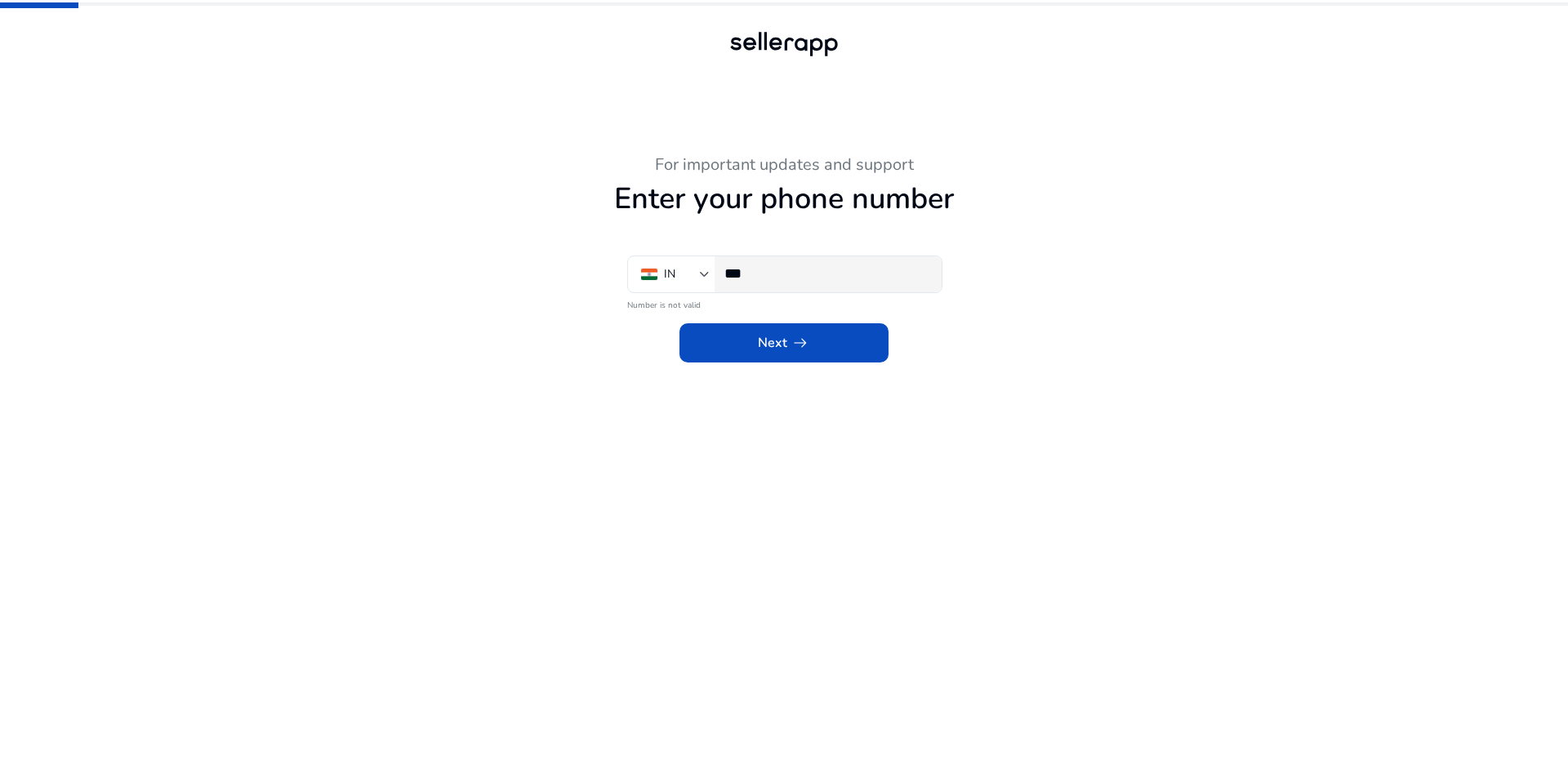
click at [815, 284] on div "***" at bounding box center [827, 274] width 204 height 36
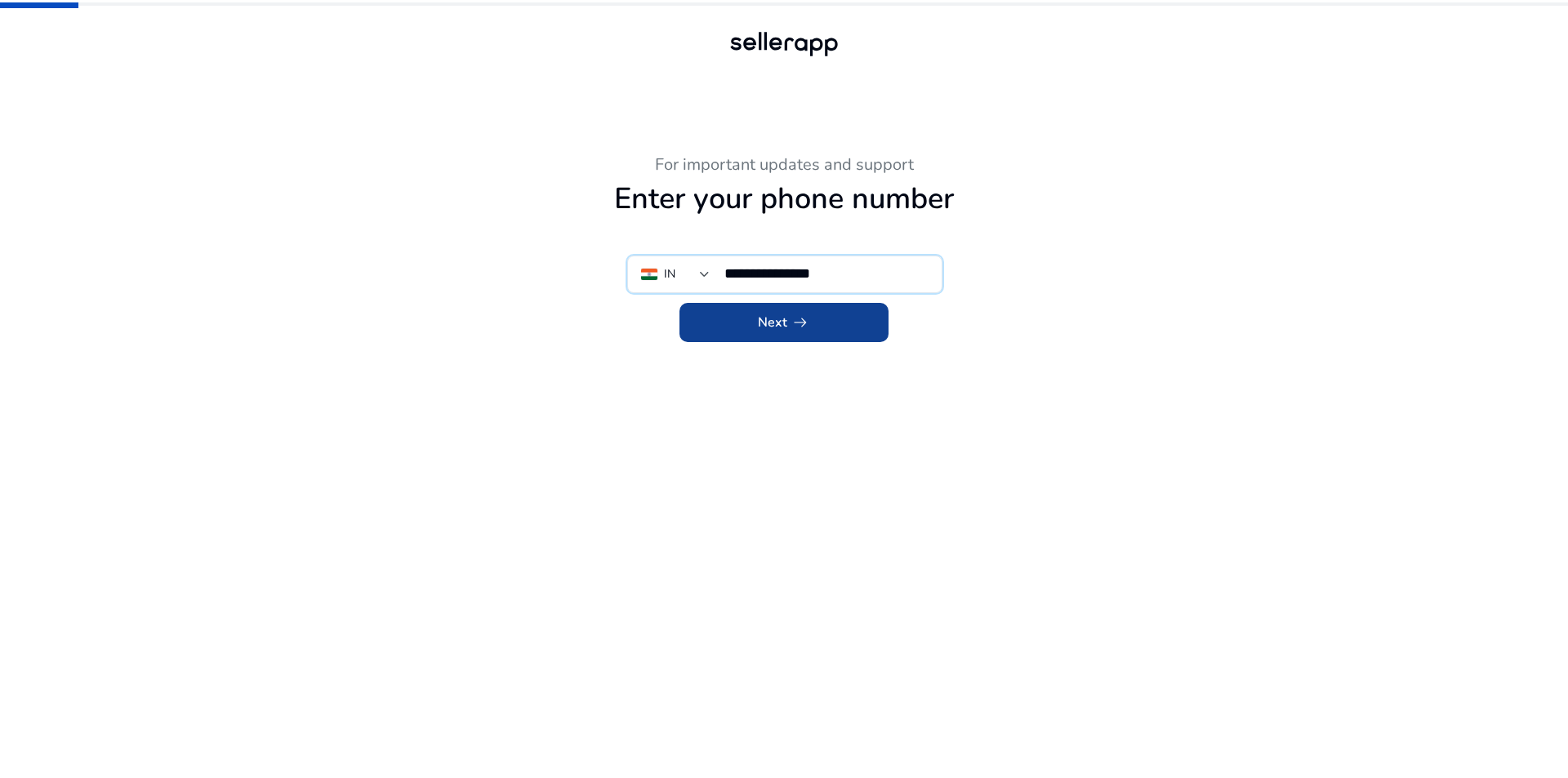
type input "**********"
click at [811, 312] on span at bounding box center [784, 322] width 209 height 40
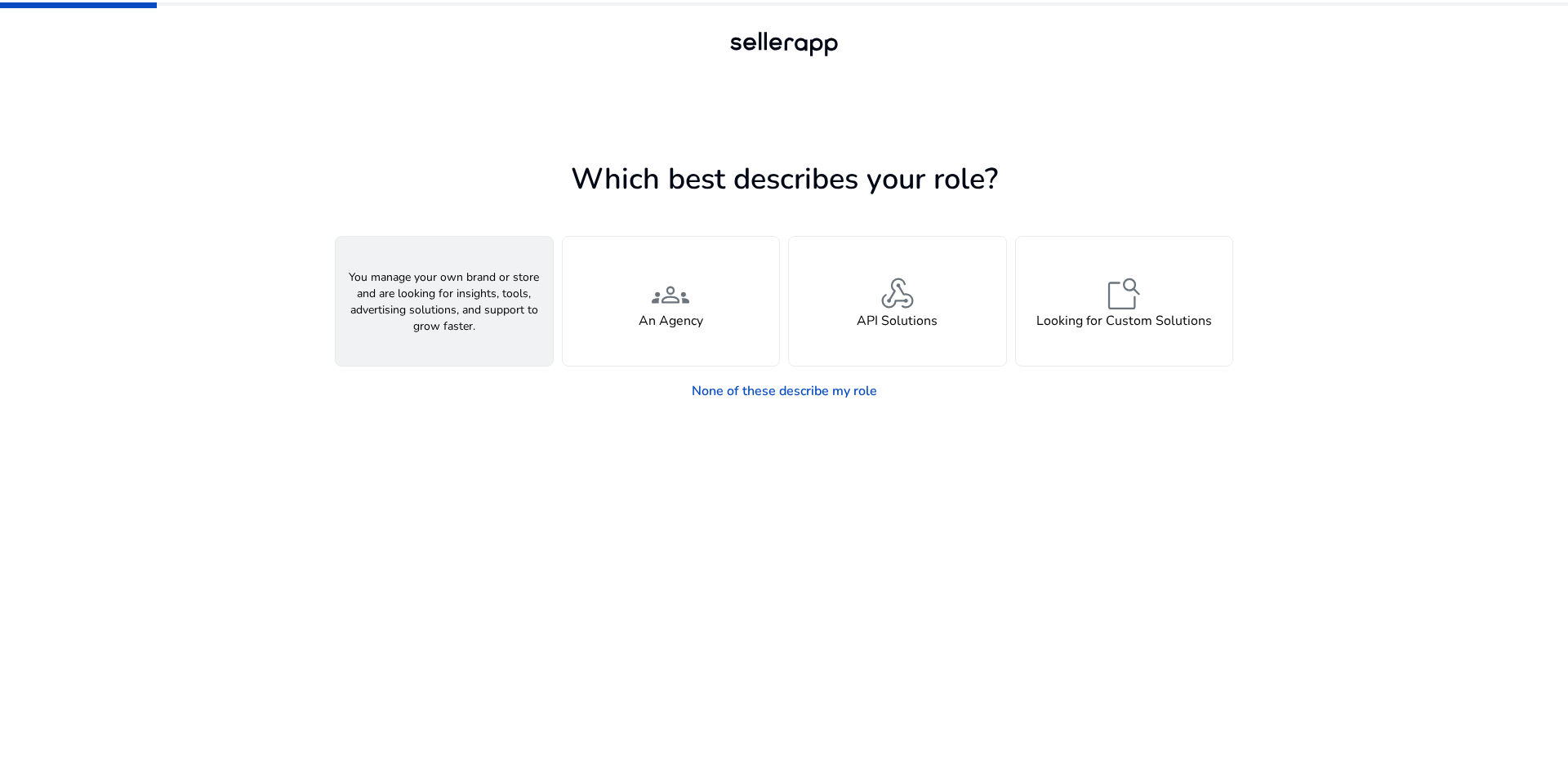
click at [470, 302] on div "person A Seller" at bounding box center [444, 301] width 217 height 129
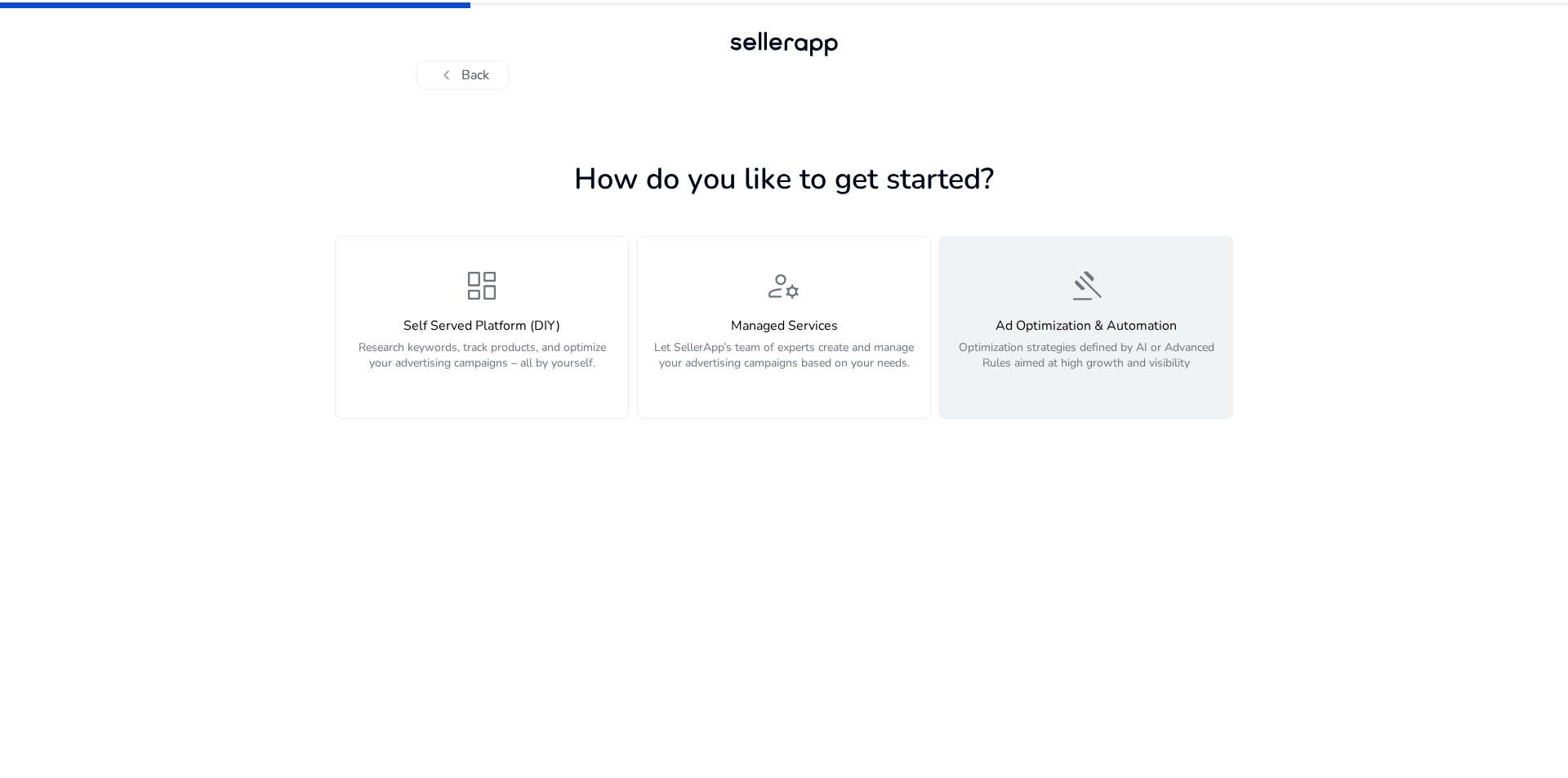
click at [1044, 309] on div "gavel Ad Optimization & Automation Optimization strategies defined by AI or Adv…" at bounding box center [1086, 327] width 273 height 122
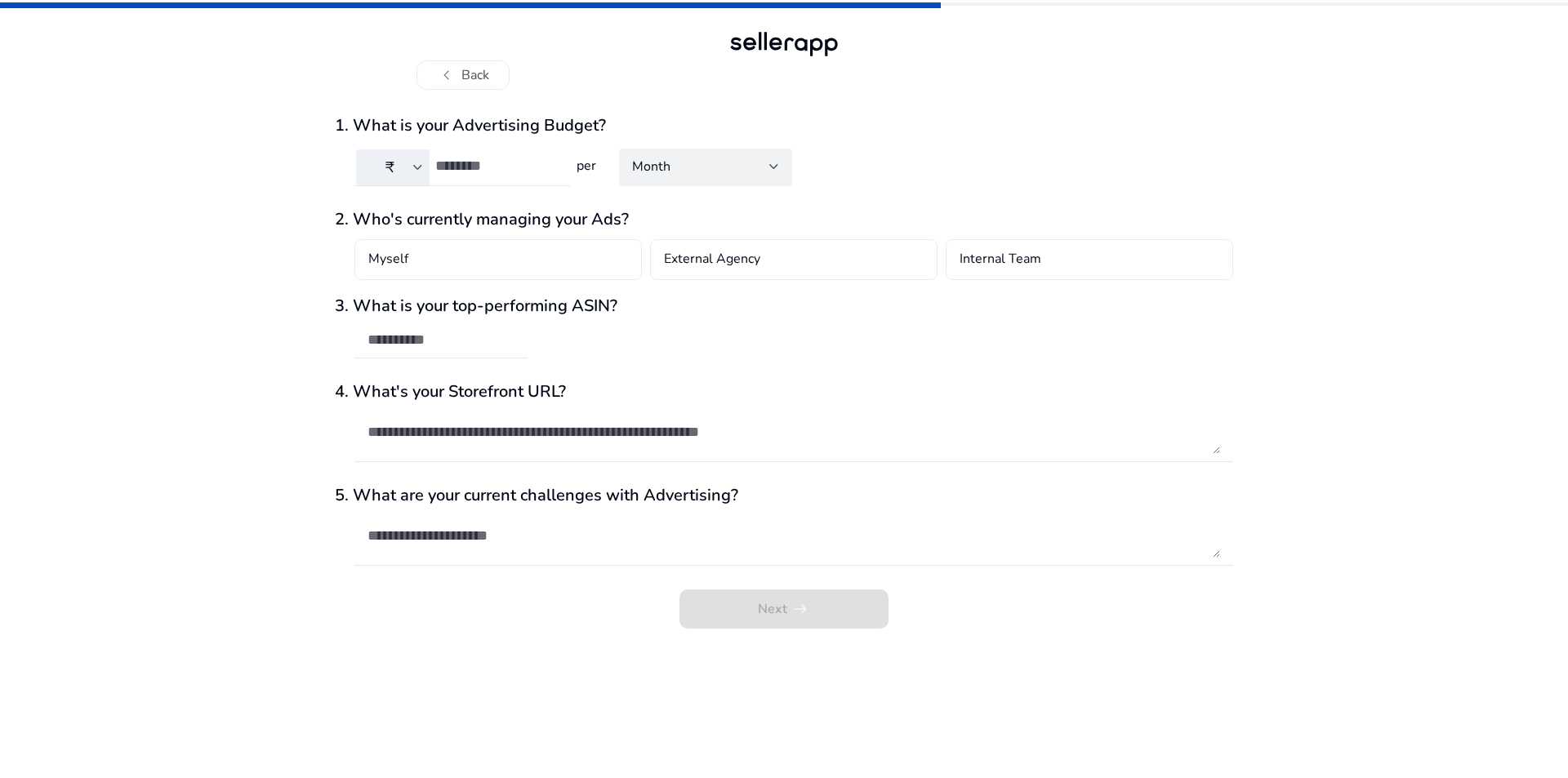
click at [622, 301] on h3 "3. What is your top-performing ASIN?" at bounding box center [784, 306] width 899 height 19
click at [475, 79] on button "chevron_left Back" at bounding box center [463, 75] width 93 height 29
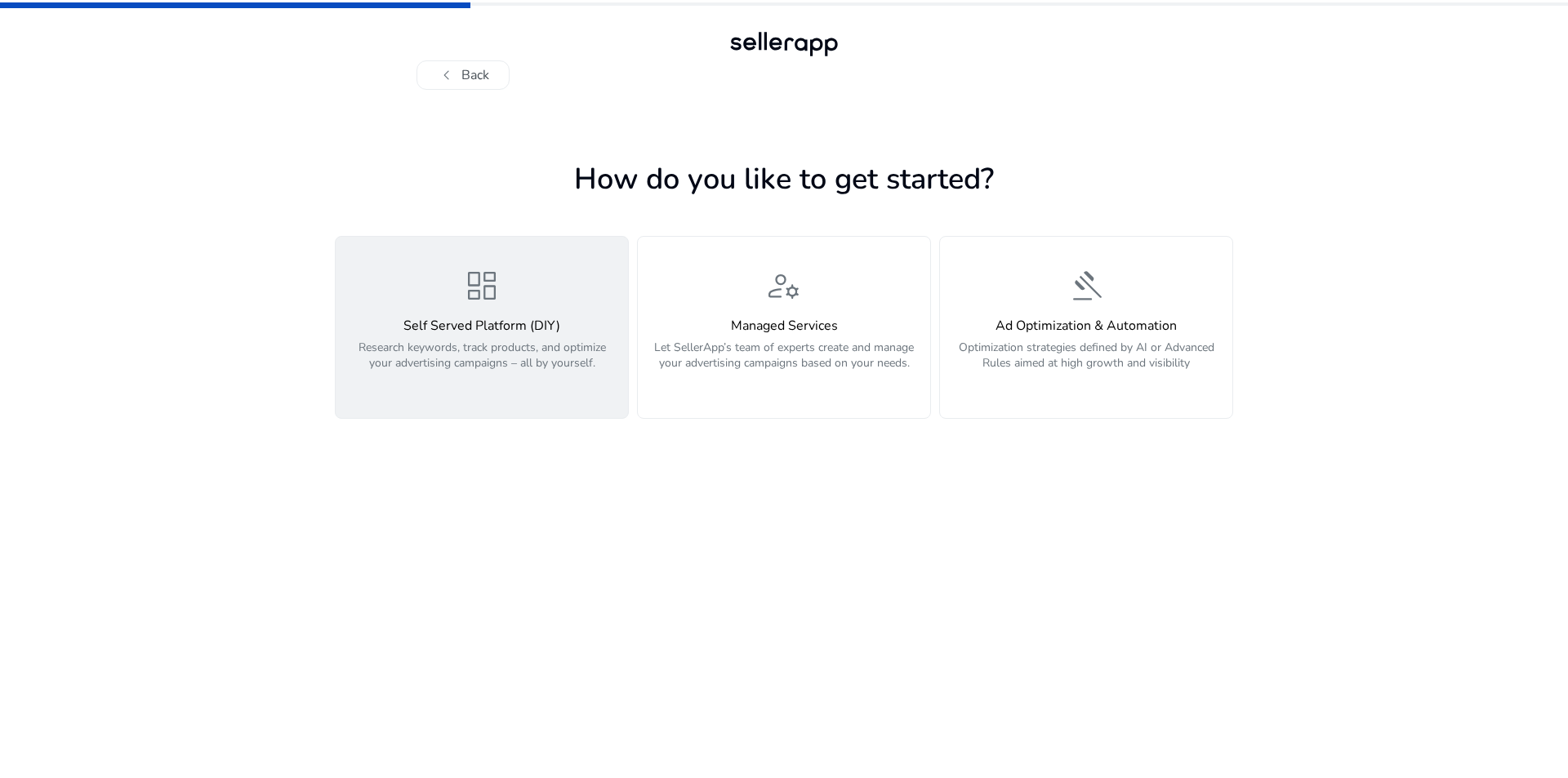
click at [488, 312] on div "dashboard Self Served Platform (DIY) Research keywords, track products, and opt…" at bounding box center [481, 327] width 273 height 122
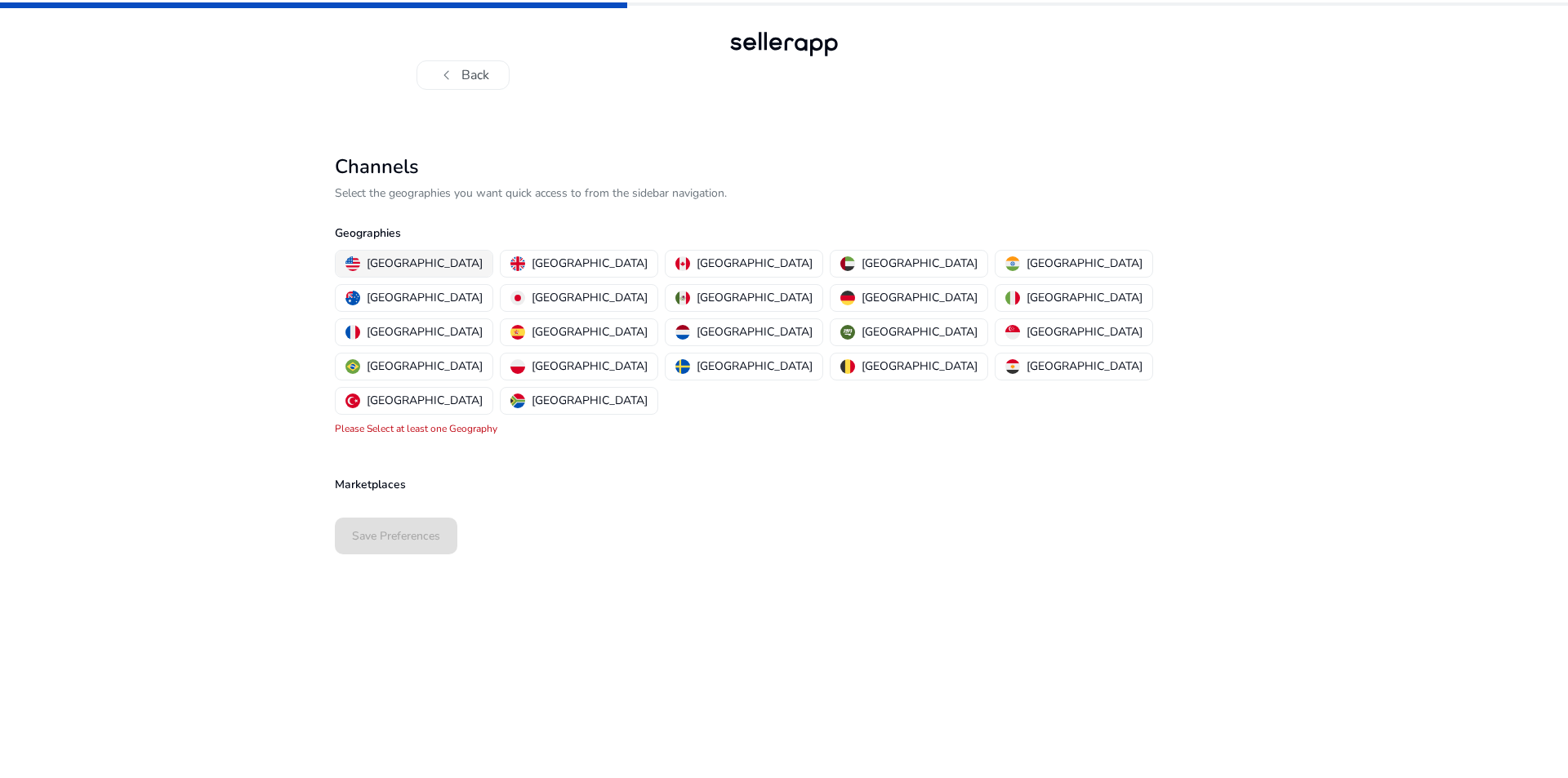
click at [421, 262] on p "United States" at bounding box center [424, 263] width 116 height 18
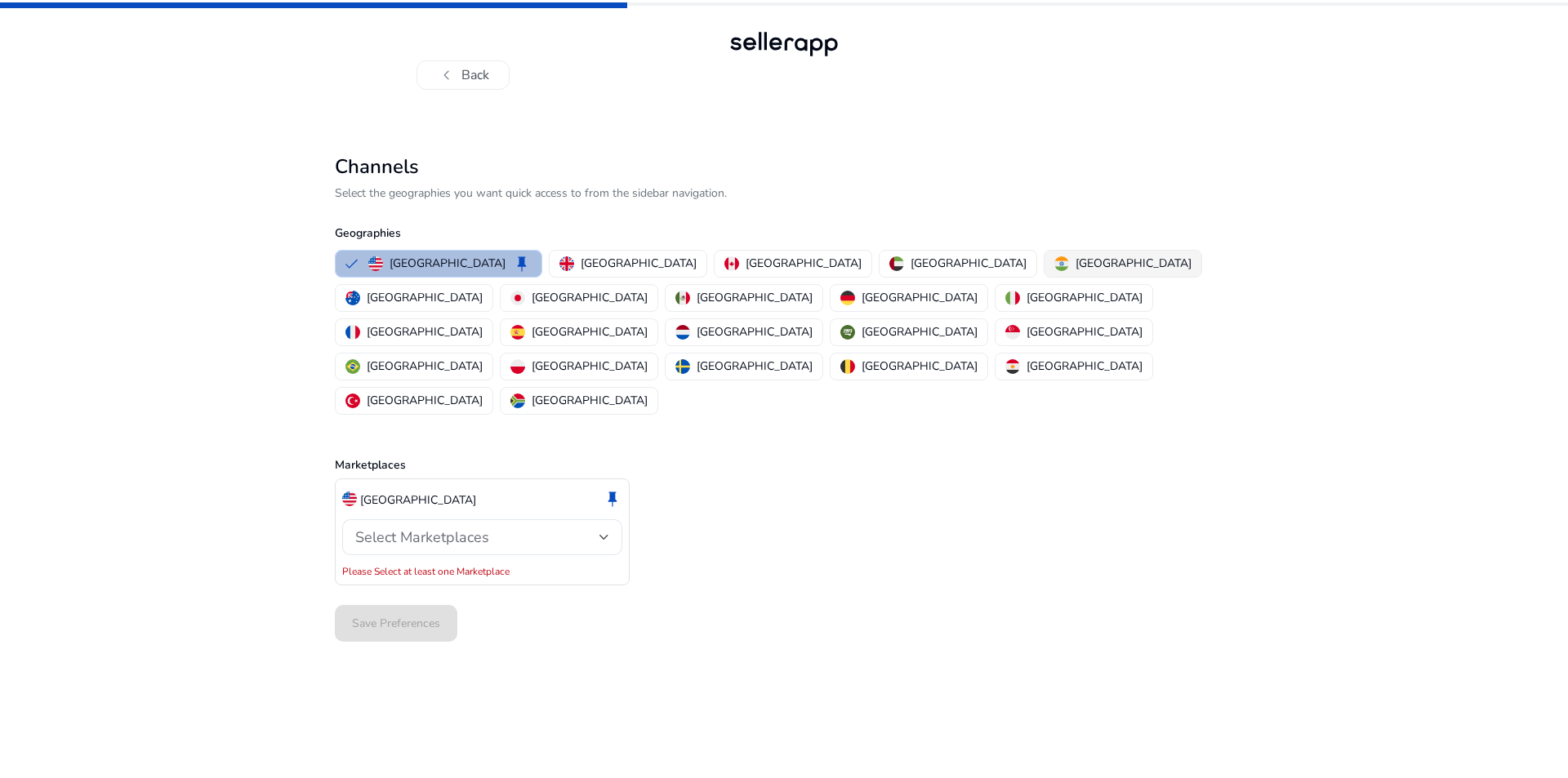
click at [1054, 259] on div "India" at bounding box center [1123, 263] width 137 height 18
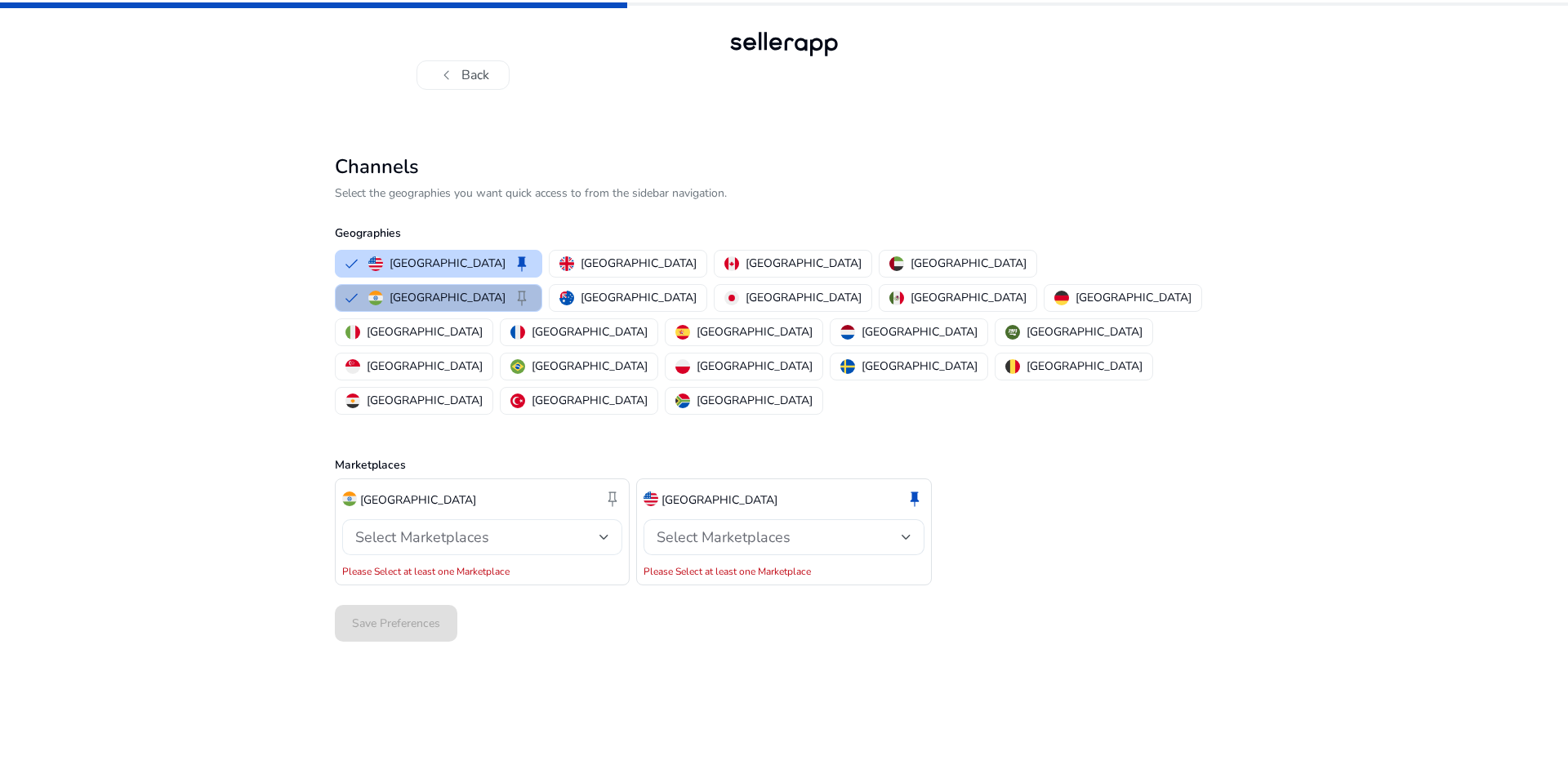
click at [423, 528] on span "Select Marketplaces" at bounding box center [422, 537] width 134 height 19
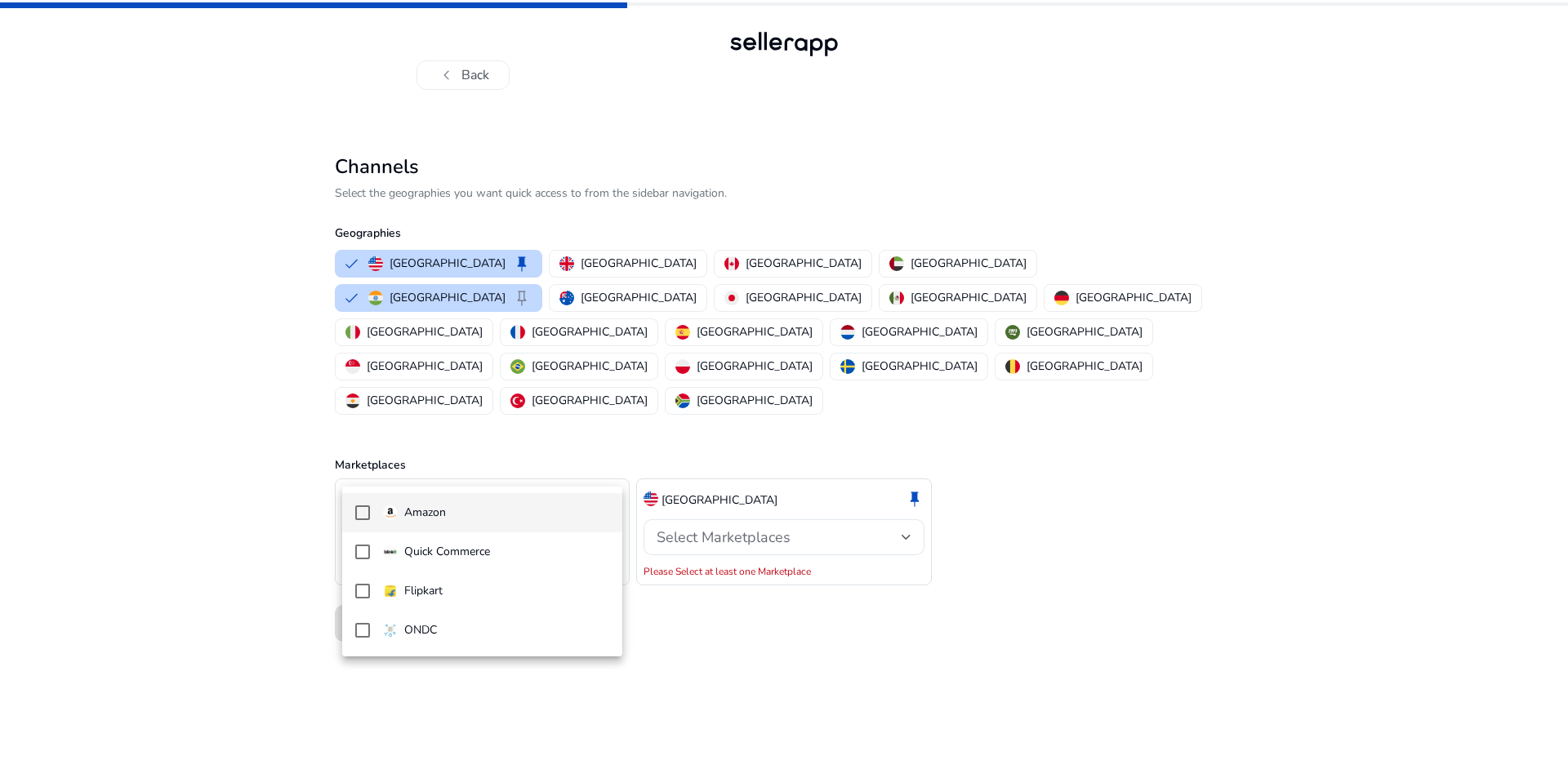
click at [424, 511] on p "Amazon" at bounding box center [424, 513] width 41 height 18
click at [768, 478] on div at bounding box center [784, 389] width 1568 height 778
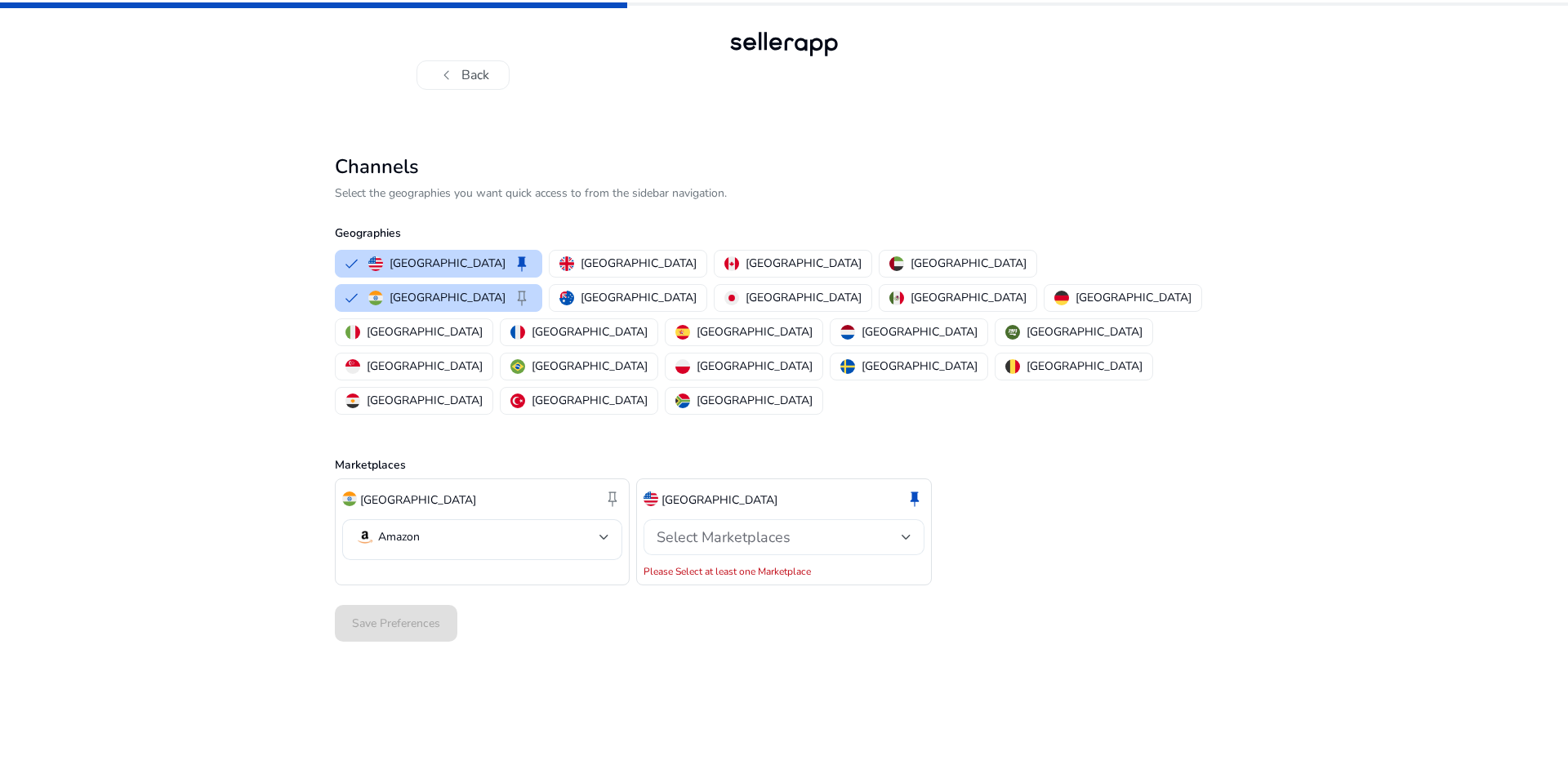
click at [775, 528] on span "Select Marketplaces" at bounding box center [724, 537] width 134 height 19
click at [752, 504] on span "Amazon" at bounding box center [798, 513] width 227 height 18
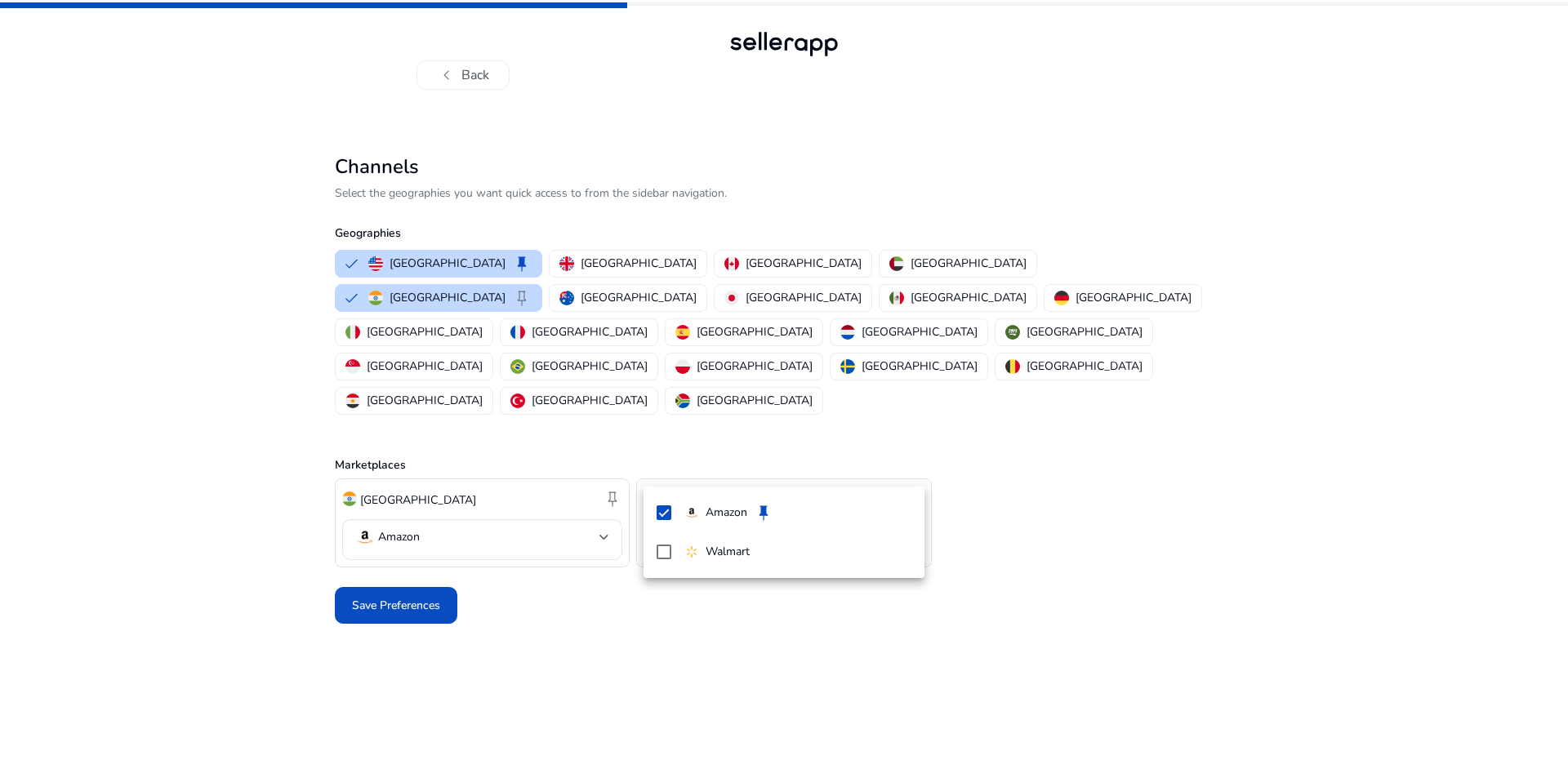
click at [394, 541] on div at bounding box center [784, 389] width 1568 height 778
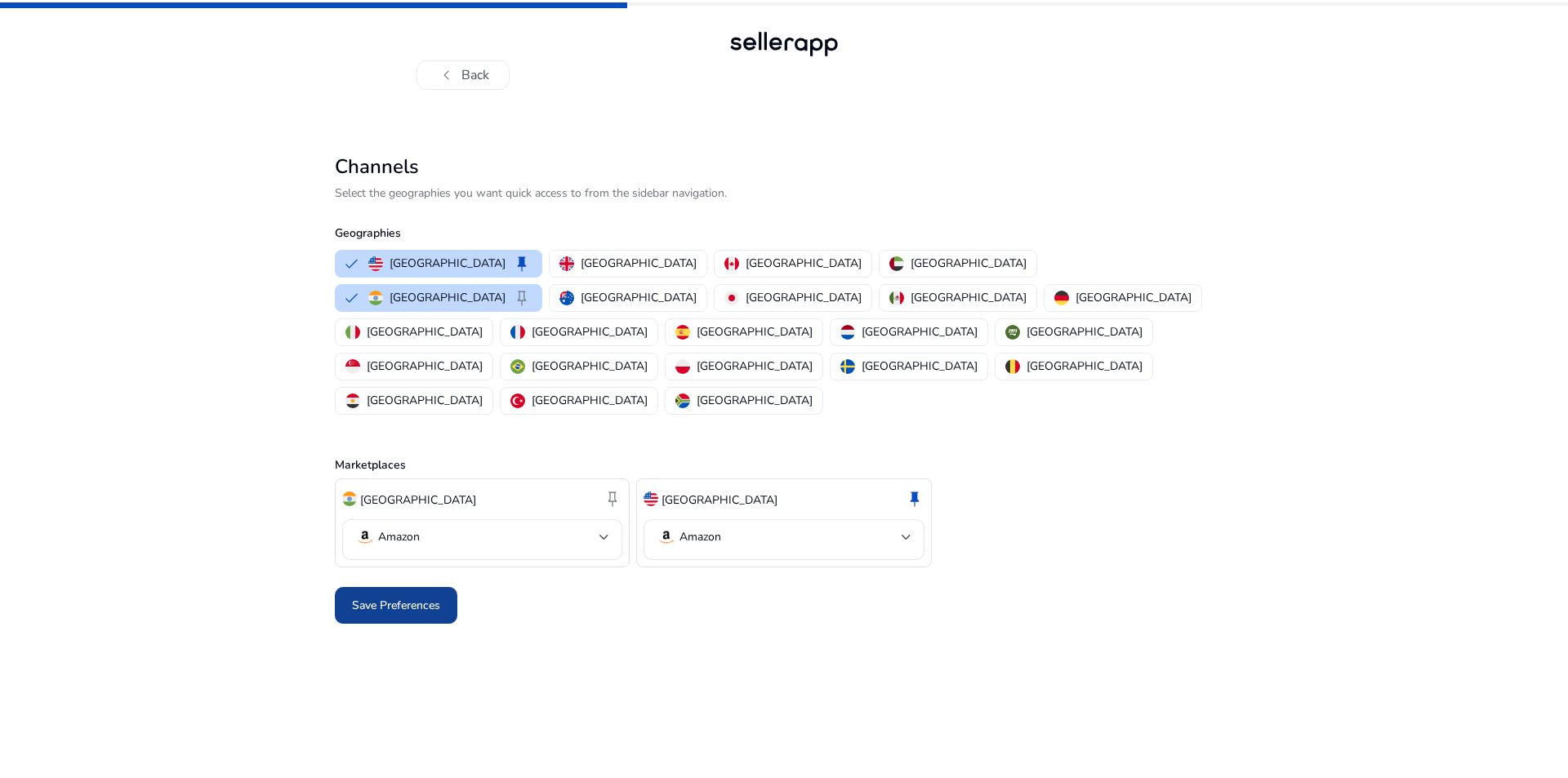
click at [395, 597] on span "Save Preferences" at bounding box center [396, 606] width 88 height 18
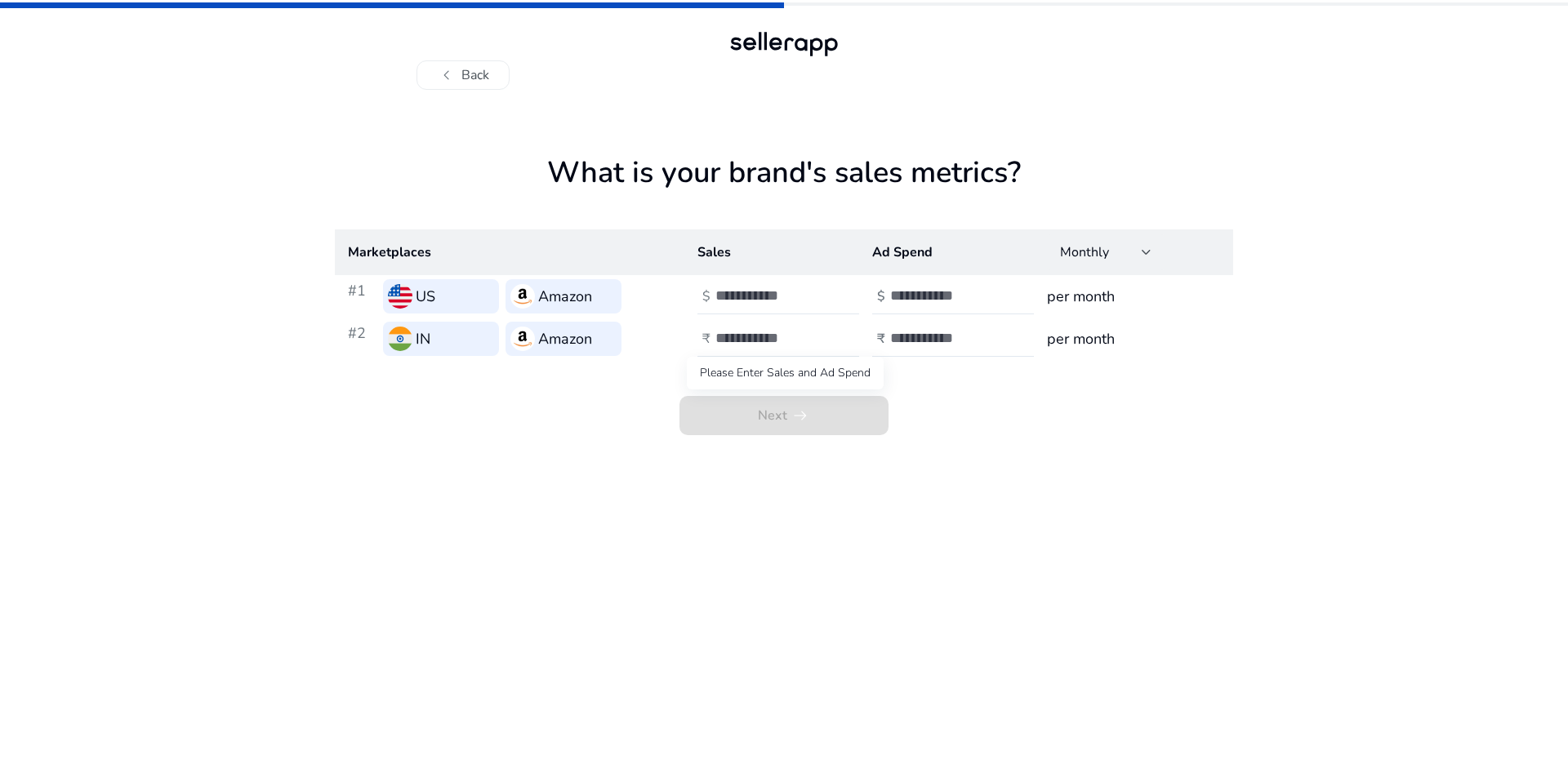
drag, startPoint x: 798, startPoint y: 423, endPoint x: 732, endPoint y: 321, distance: 121.5
click at [798, 420] on span "Next arrow_right_alt" at bounding box center [784, 415] width 209 height 40
click at [734, 298] on input "number" at bounding box center [771, 295] width 111 height 18
type input "*"
click at [755, 332] on input "number" at bounding box center [771, 338] width 111 height 18
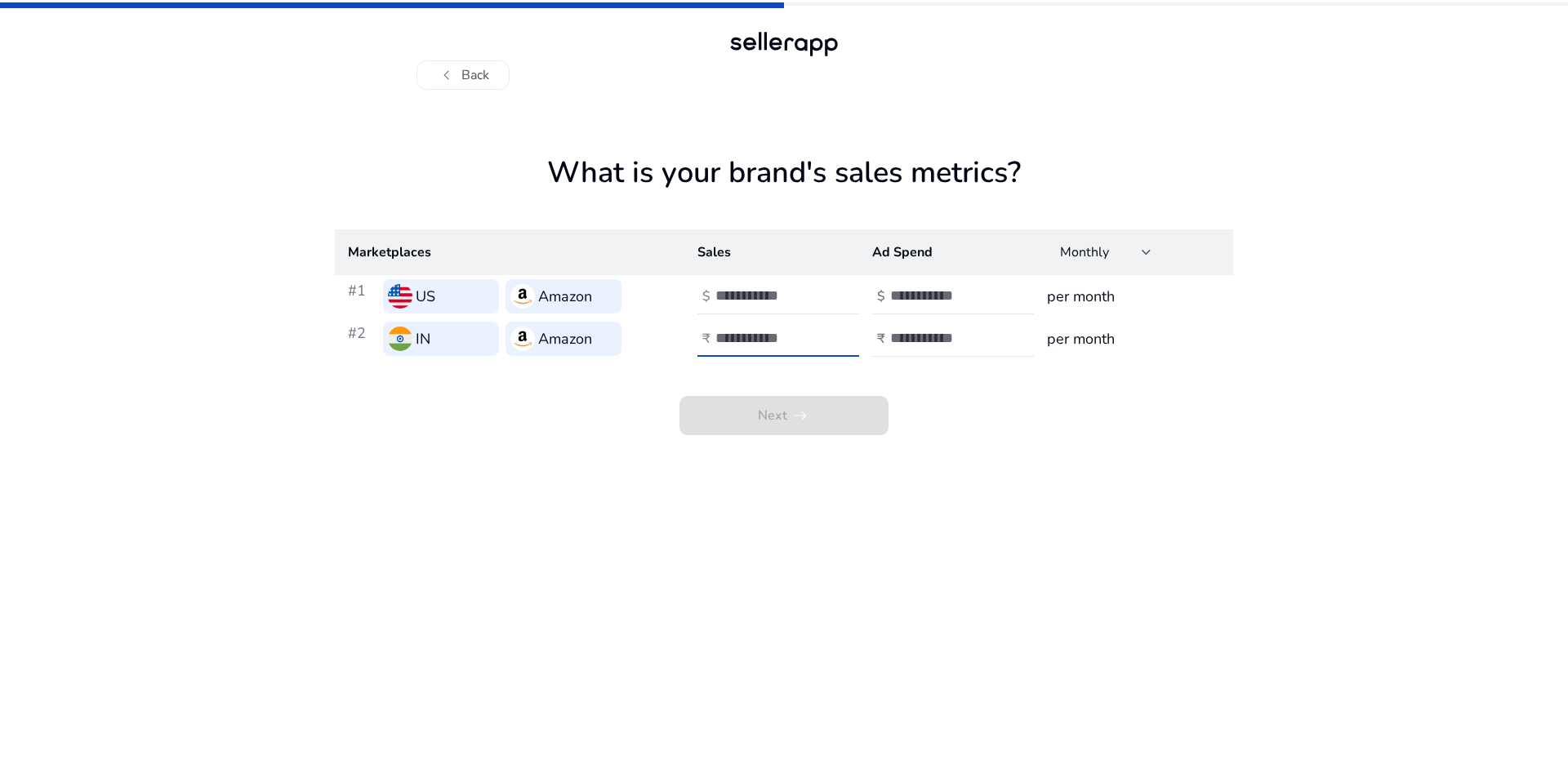
type input "*"
click at [929, 296] on input "number" at bounding box center [946, 295] width 111 height 18
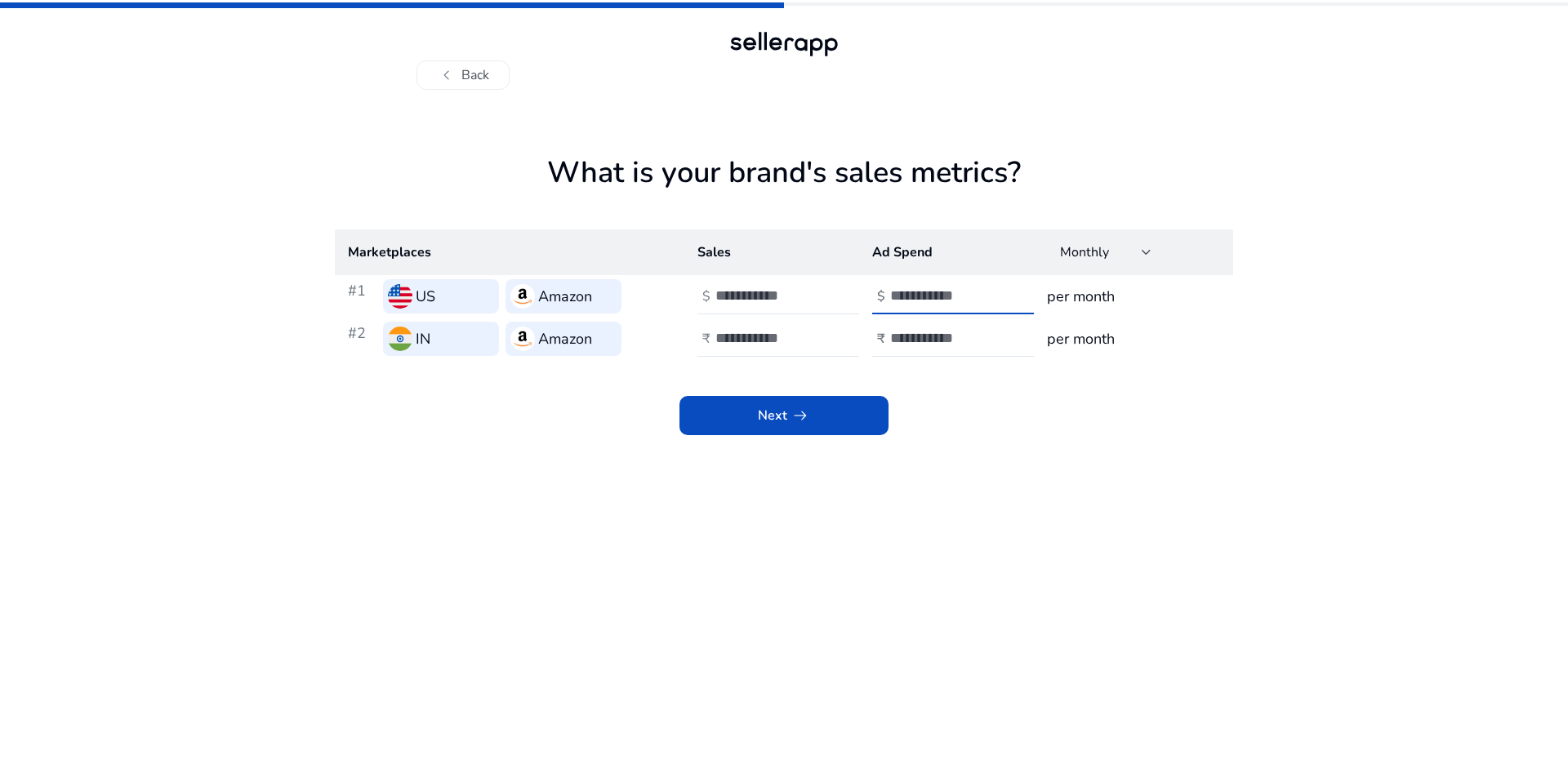
type input "*"
click at [914, 318] on td "₹" at bounding box center [946, 339] width 175 height 42
click at [907, 338] on input "number" at bounding box center [946, 338] width 111 height 18
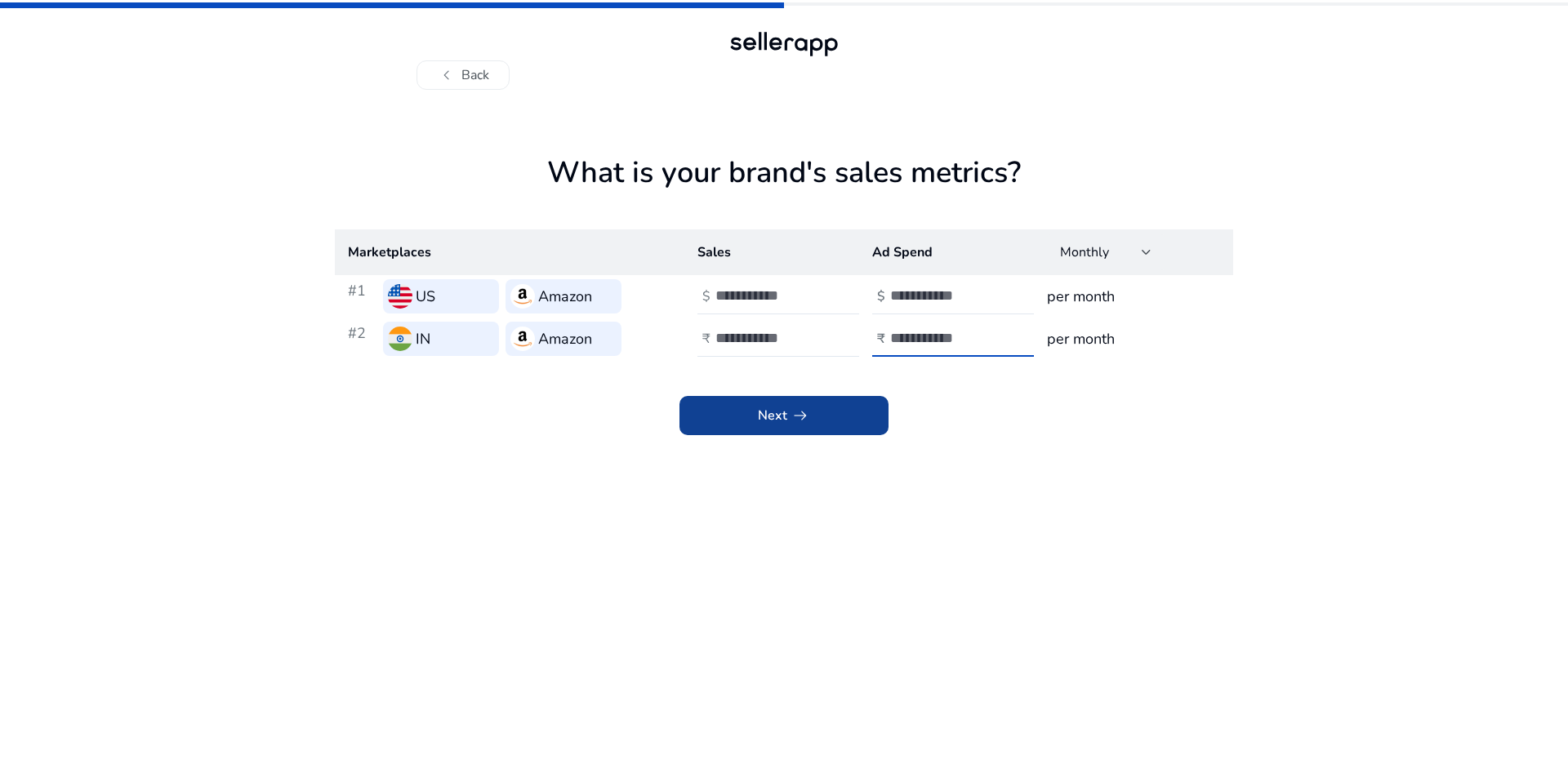
type input "*"
click at [824, 419] on span at bounding box center [784, 415] width 209 height 40
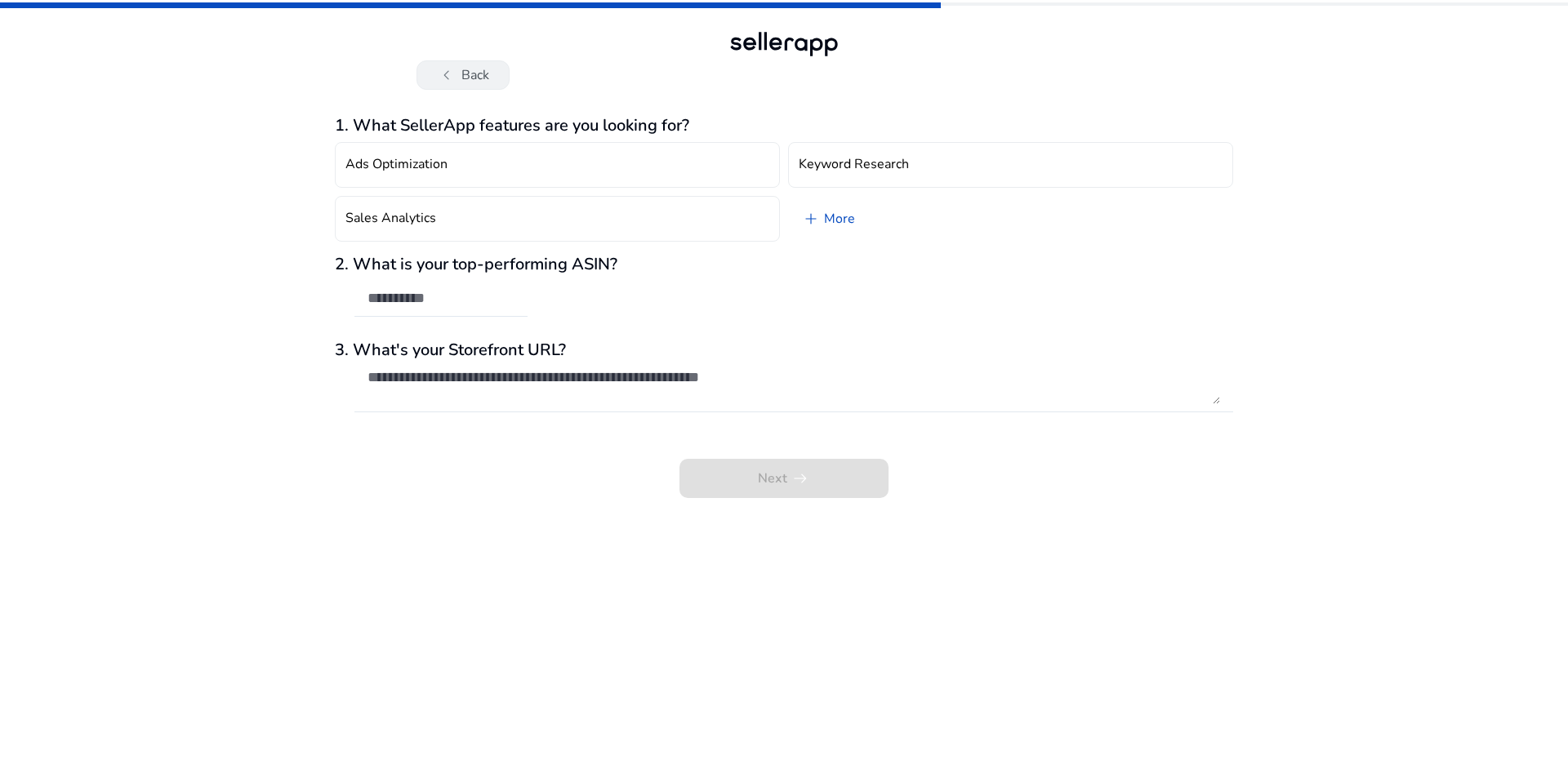
click at [454, 81] on span "chevron_left" at bounding box center [446, 75] width 19 height 19
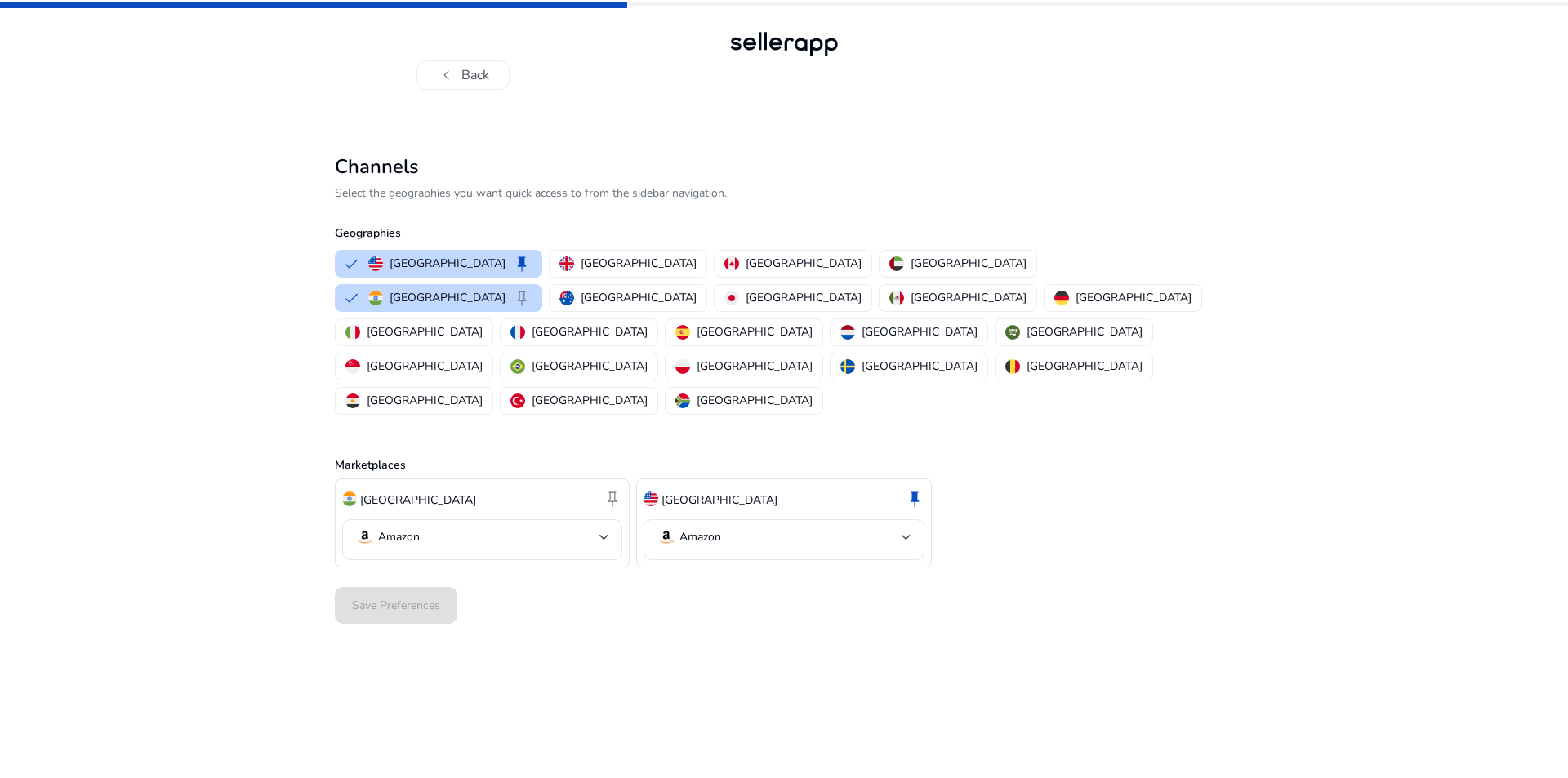
click at [454, 81] on span "chevron_left" at bounding box center [446, 75] width 19 height 19
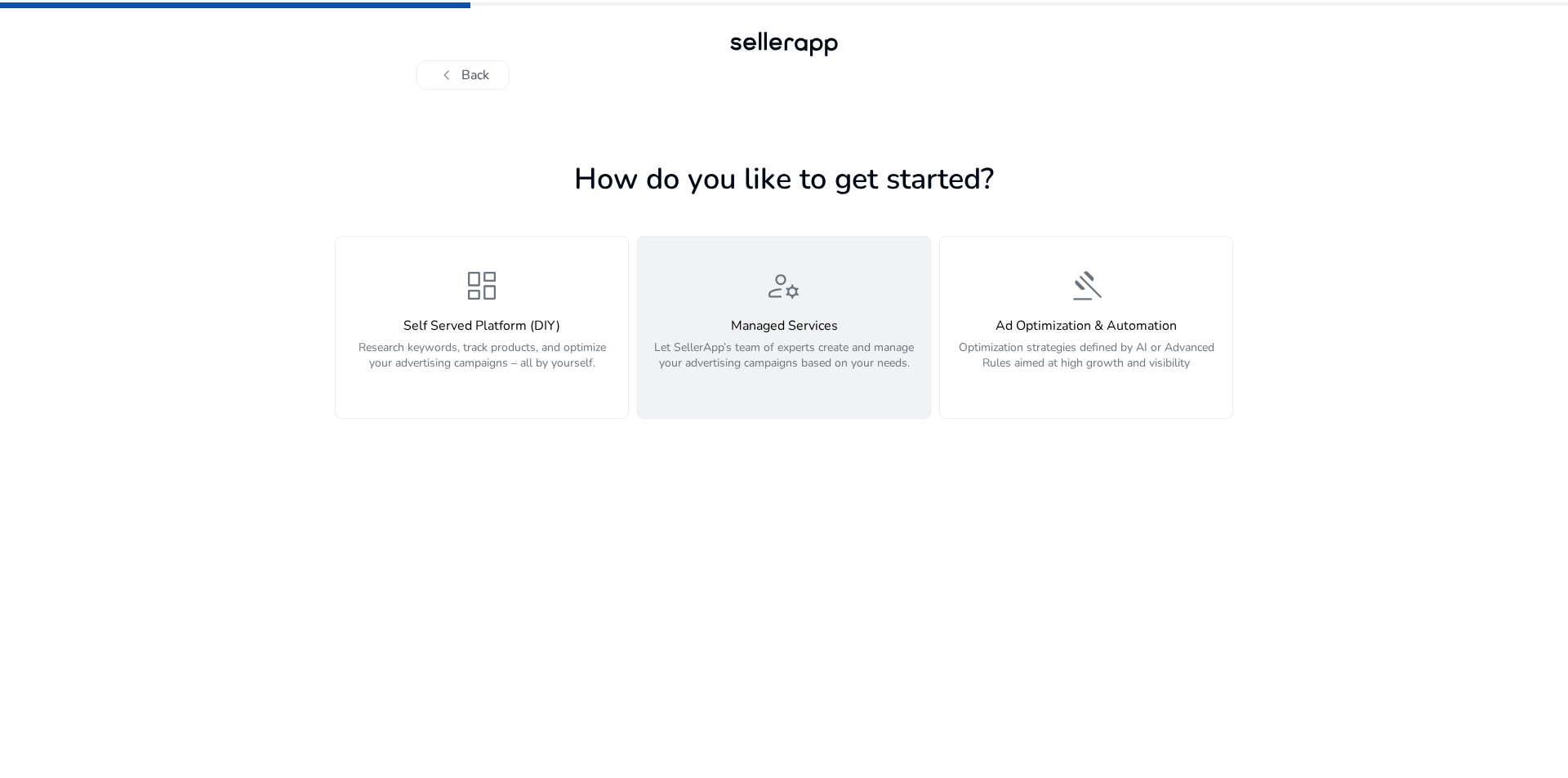
click at [830, 309] on div "manage_accounts Managed Services Let SellerApp’s team of experts create and man…" at bounding box center [784, 327] width 273 height 122
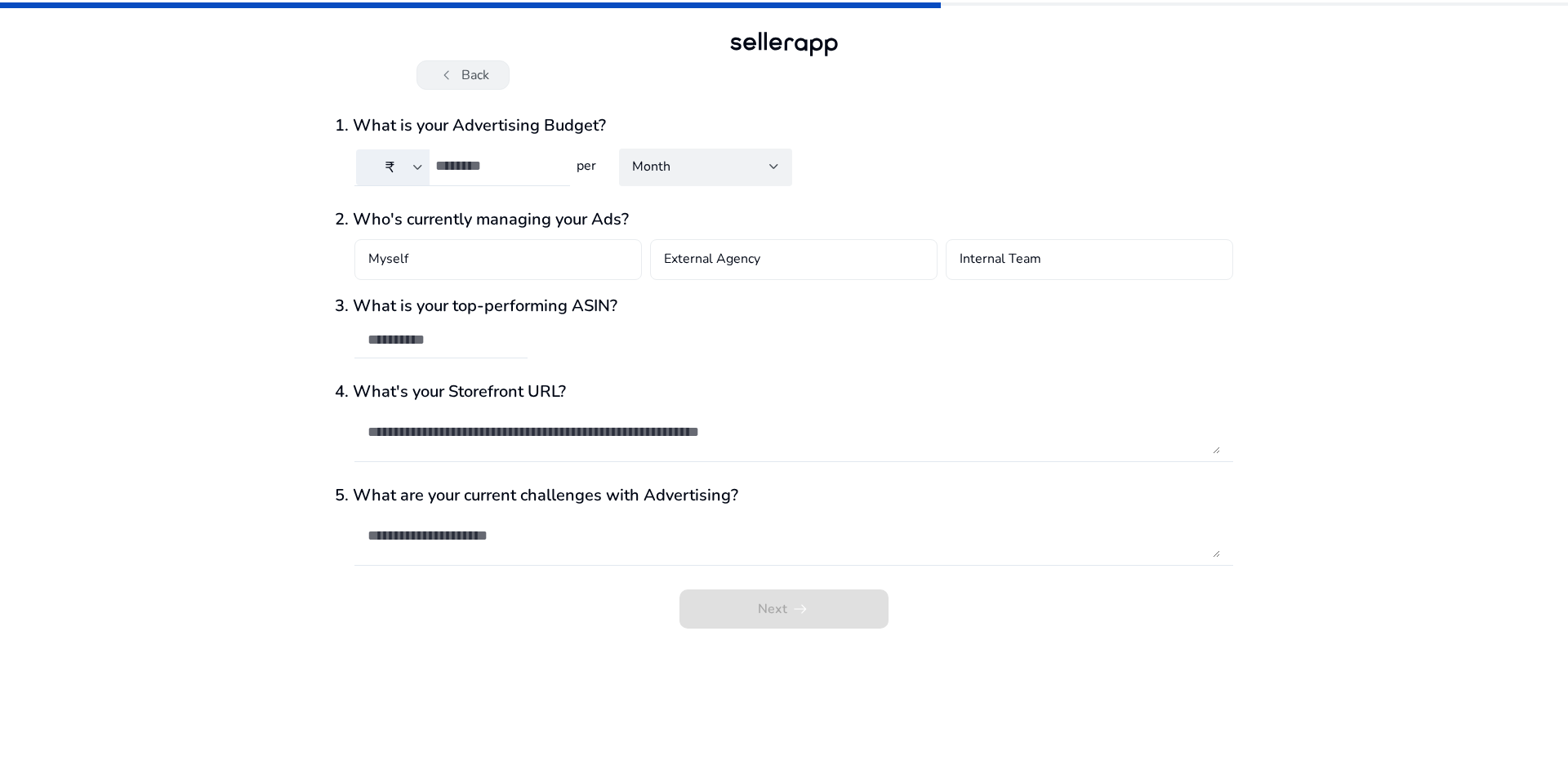
click at [444, 67] on span "chevron_left" at bounding box center [446, 75] width 19 height 19
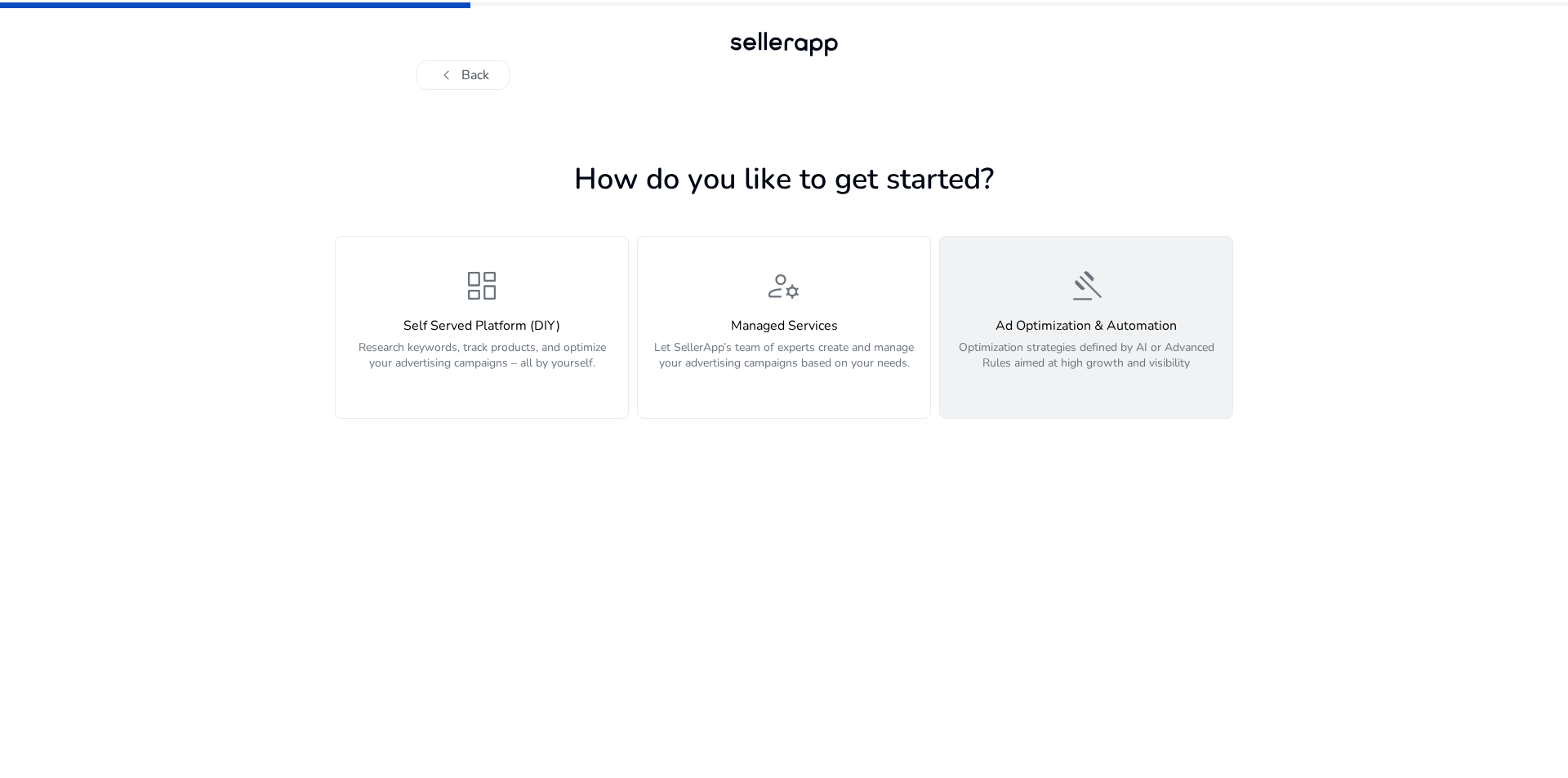
click at [1085, 303] on span "gavel" at bounding box center [1086, 285] width 40 height 40
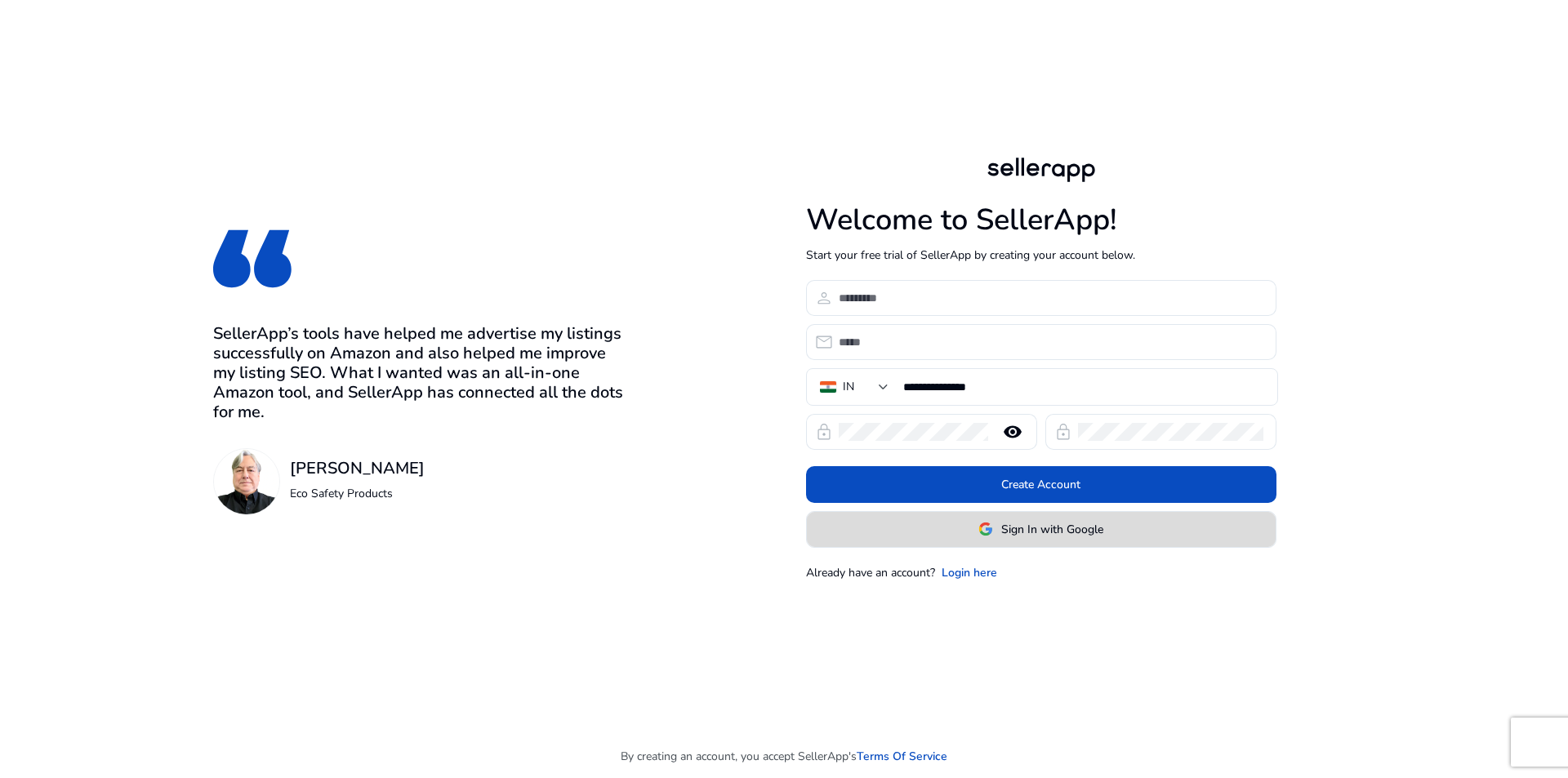
click at [1001, 536] on span "Sign In with Google" at bounding box center [1041, 529] width 125 height 18
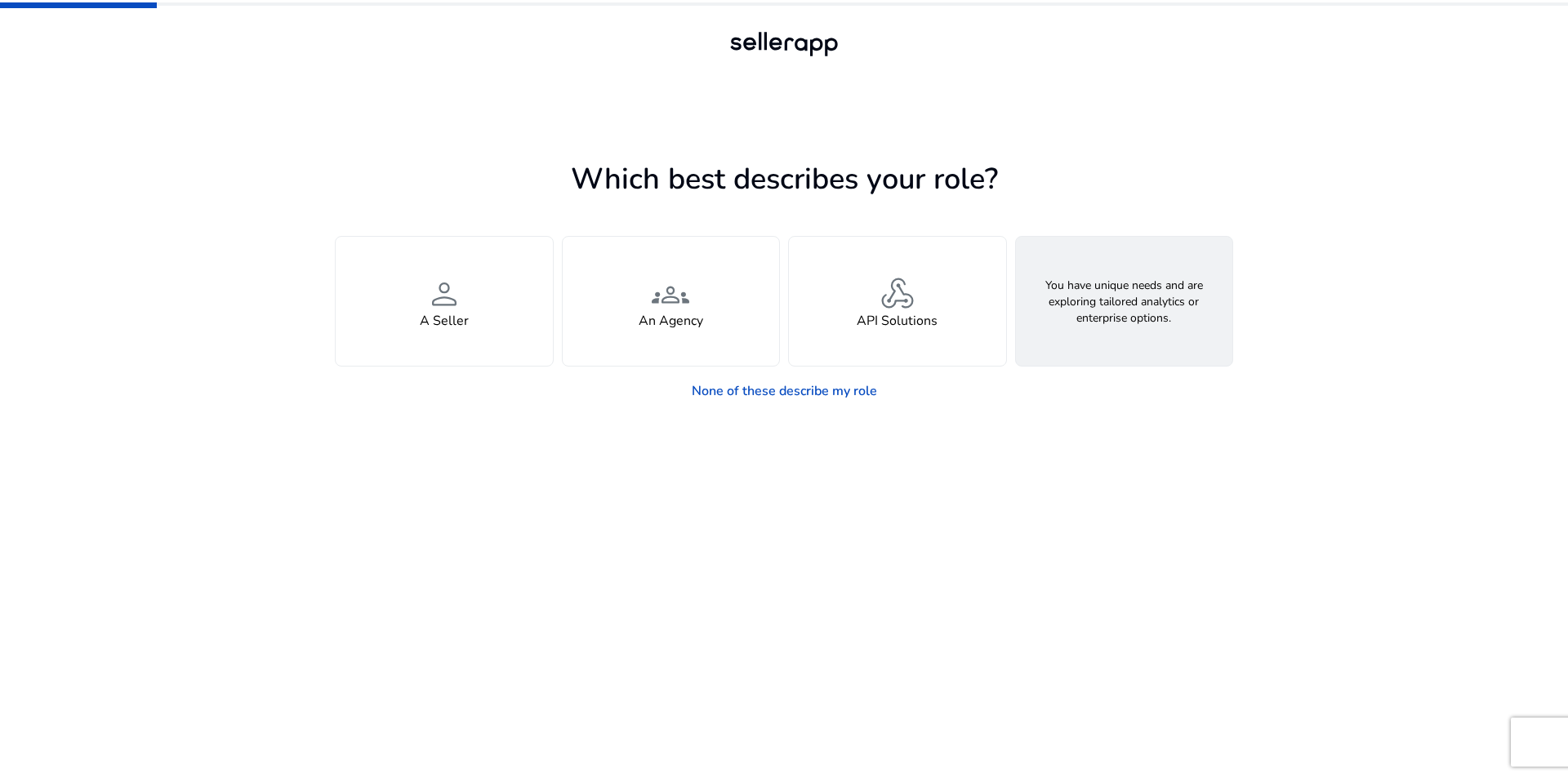
click at [1181, 301] on div "feature_search Looking for Custom Solutions" at bounding box center [1124, 301] width 217 height 129
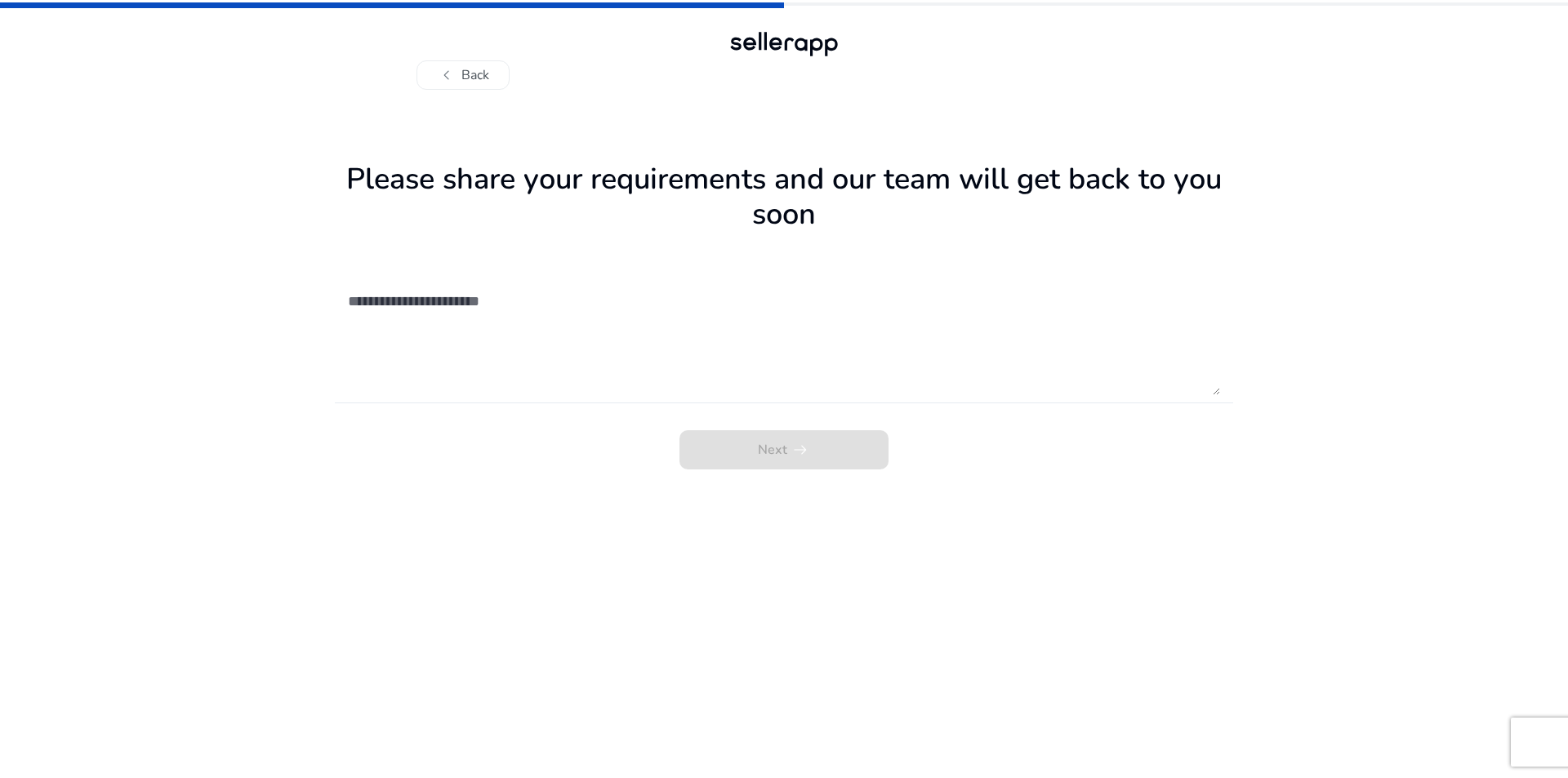
click at [460, 331] on textarea at bounding box center [784, 337] width 872 height 116
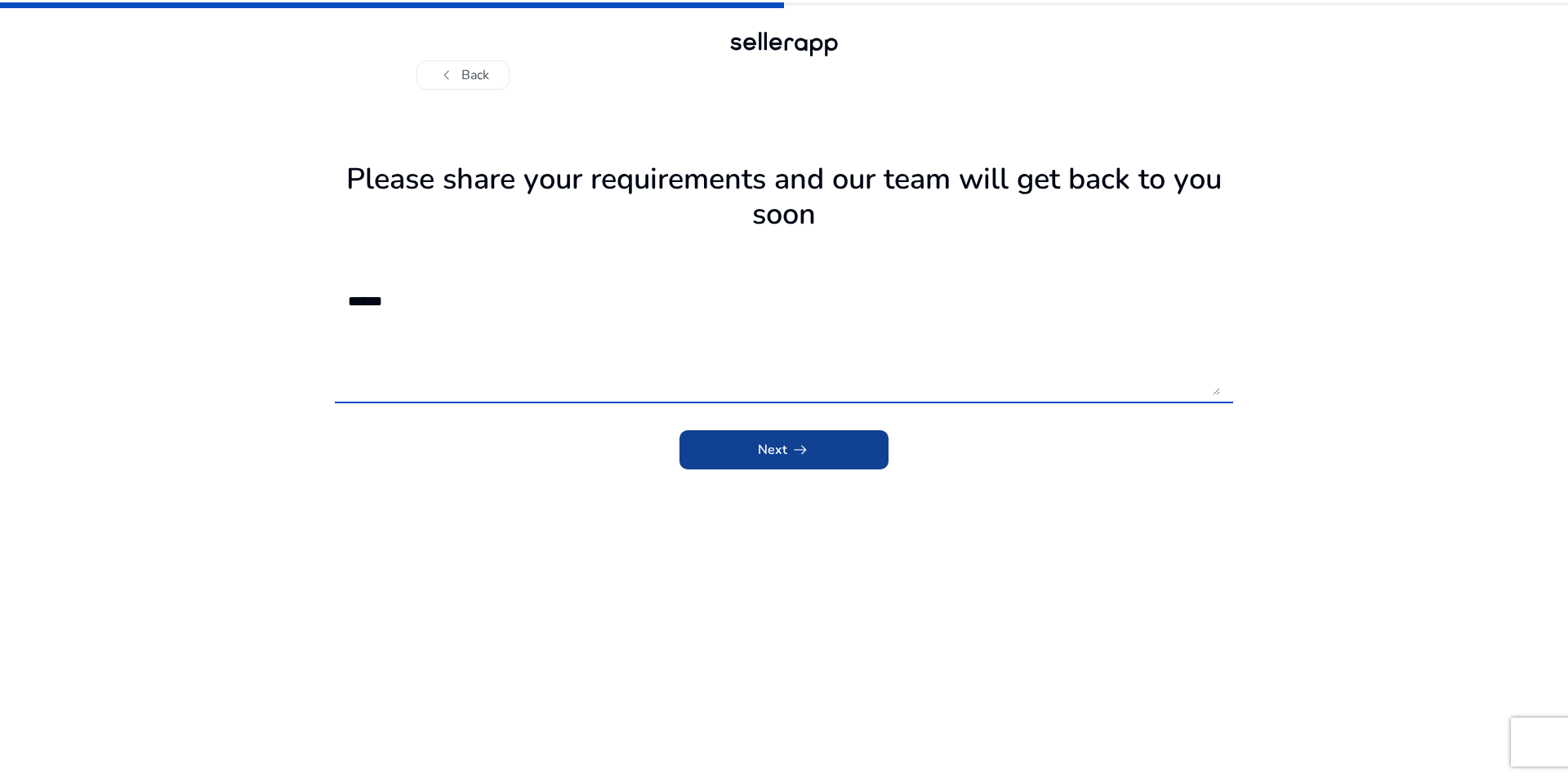
type textarea "******"
click at [810, 445] on span "submit" at bounding box center [784, 450] width 209 height 40
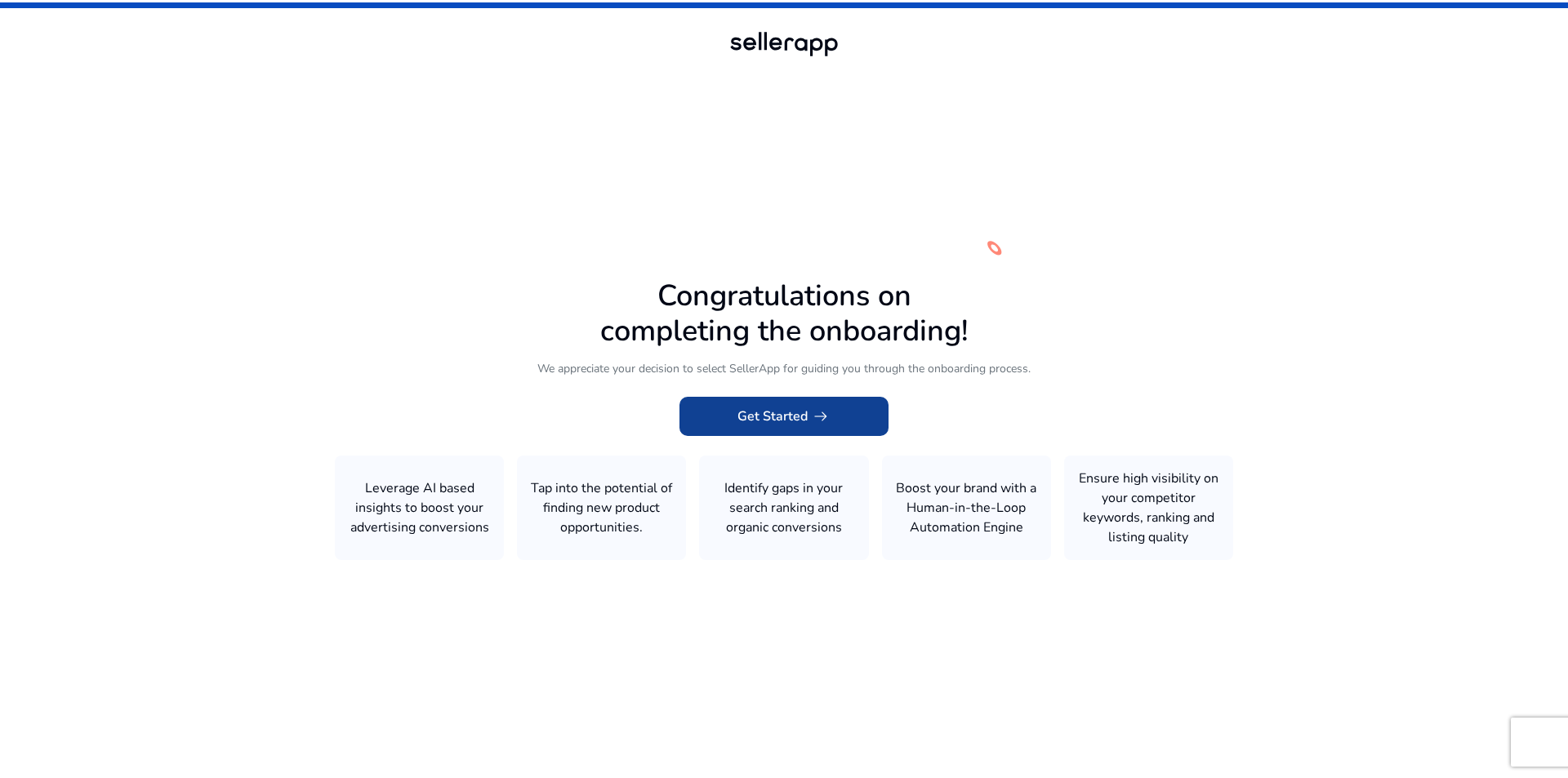
click at [868, 412] on span at bounding box center [784, 416] width 209 height 40
